Goal: Find specific page/section: Find specific page/section

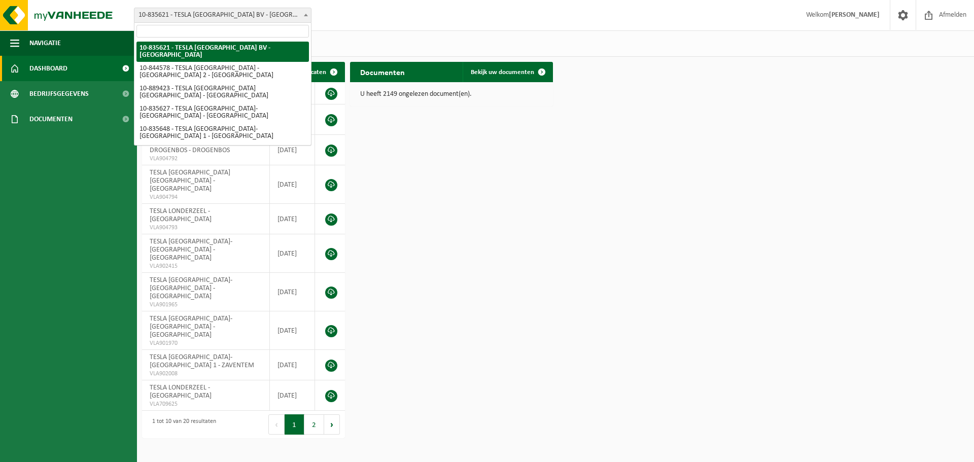
click at [307, 15] on b at bounding box center [306, 15] width 4 height 3
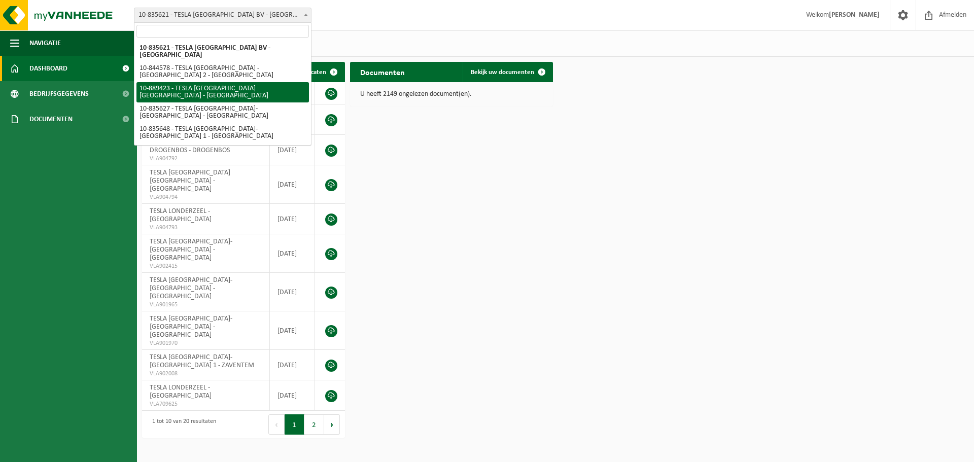
select select "113931"
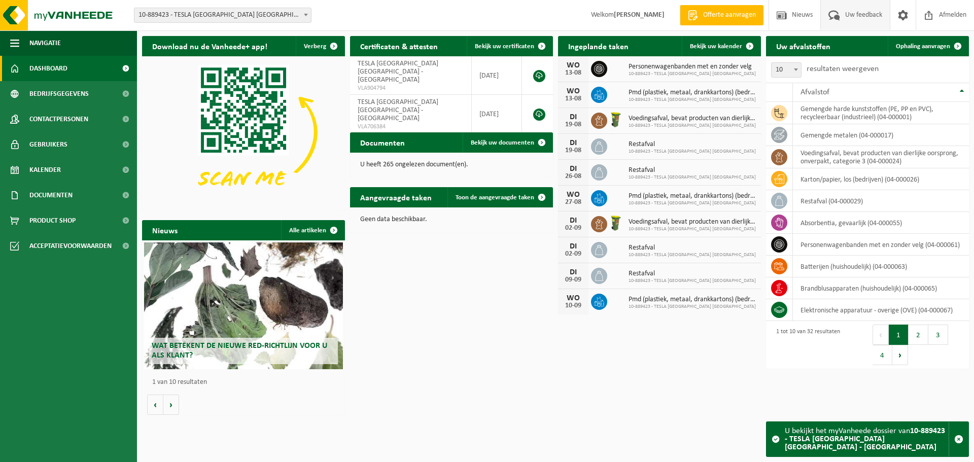
click at [847, 20] on span "Uw feedback" at bounding box center [864, 15] width 42 height 30
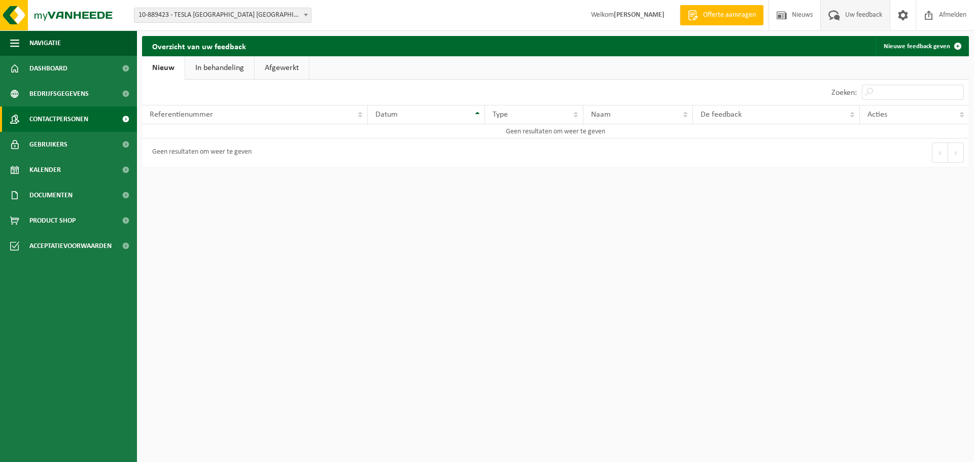
click at [74, 117] on span "Contactpersonen" at bounding box center [58, 119] width 59 height 25
